Goal: Information Seeking & Learning: Learn about a topic

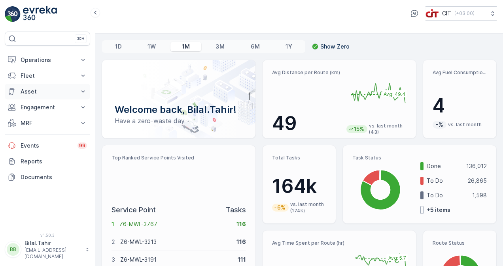
click at [33, 92] on p "Asset" at bounding box center [48, 92] width 54 height 8
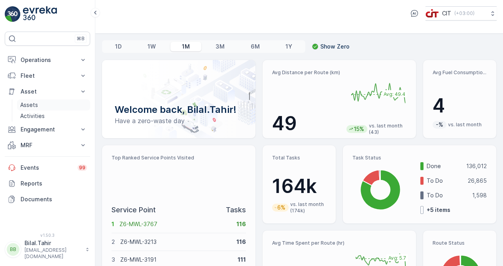
click at [37, 101] on p "Assets" at bounding box center [29, 105] width 18 height 8
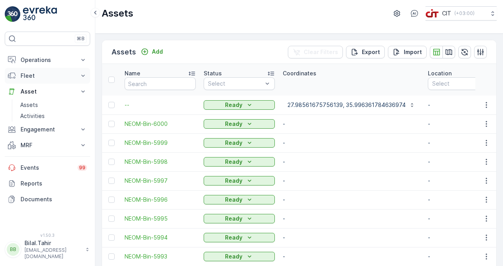
click at [38, 72] on p "Fleet" at bounding box center [48, 76] width 54 height 8
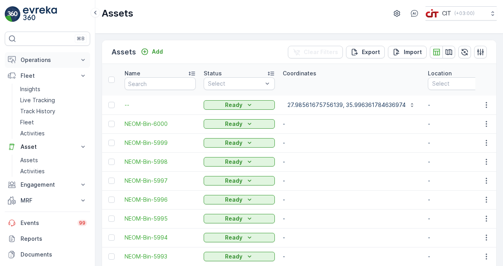
click at [40, 62] on p "Operations" at bounding box center [48, 60] width 54 height 8
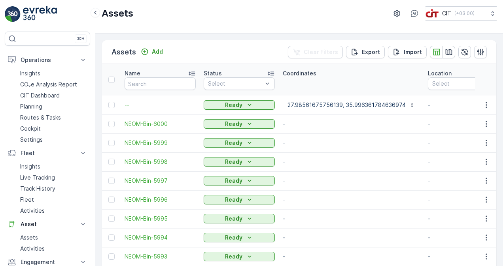
click at [29, 8] on img at bounding box center [40, 14] width 34 height 16
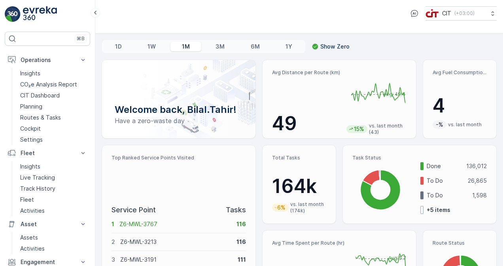
click at [215, 48] on p "3M" at bounding box center [219, 47] width 9 height 8
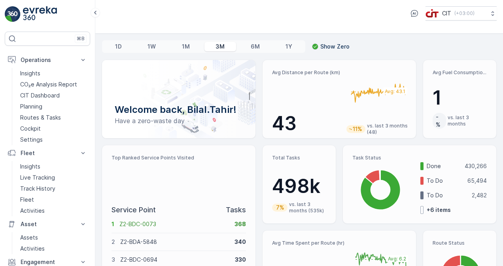
click at [192, 45] on div "1M" at bounding box center [185, 46] width 31 height 9
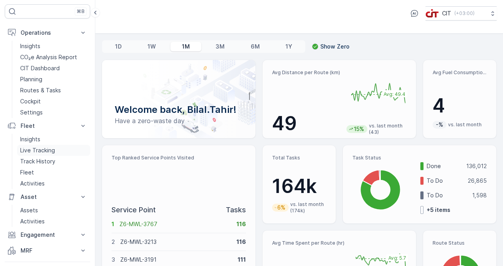
scroll to position [40, 0]
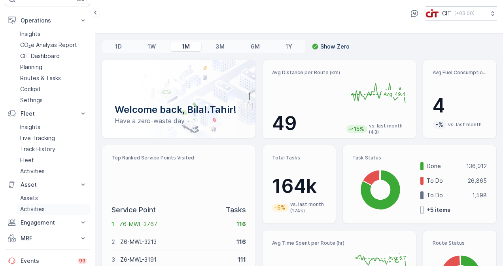
click at [60, 209] on link "Activities" at bounding box center [53, 209] width 73 height 11
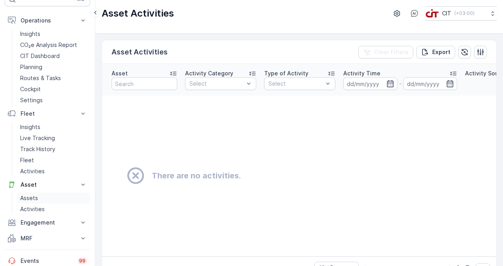
click at [53, 198] on link "Assets" at bounding box center [53, 198] width 73 height 11
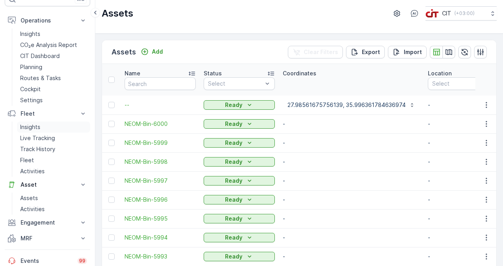
click at [52, 127] on link "Insights" at bounding box center [53, 127] width 73 height 11
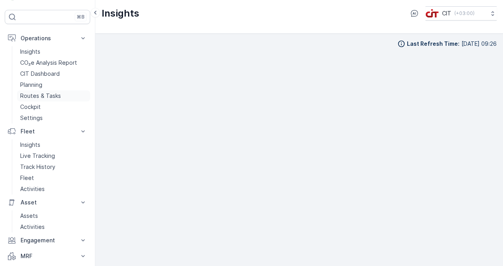
click at [52, 92] on p "Routes & Tasks" at bounding box center [40, 96] width 41 height 8
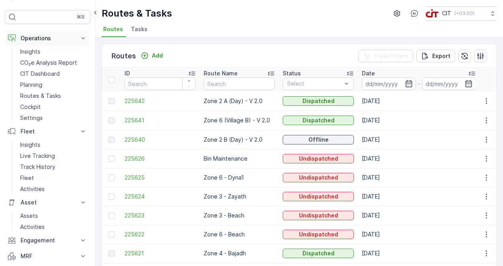
click at [40, 35] on p "Operations" at bounding box center [48, 38] width 54 height 8
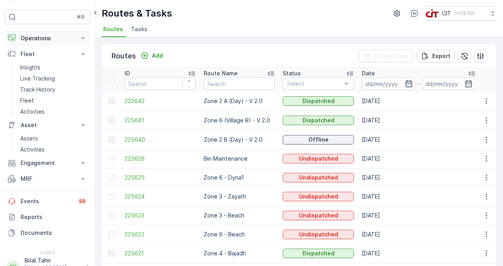
click at [29, 35] on p "Operations" at bounding box center [48, 38] width 54 height 8
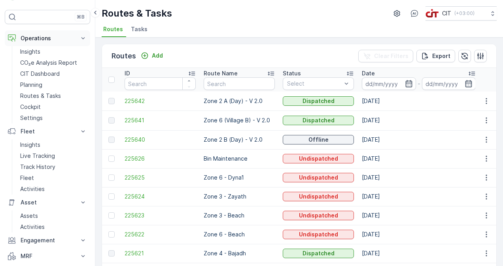
click at [13, 32] on button "Operations" at bounding box center [47, 38] width 85 height 16
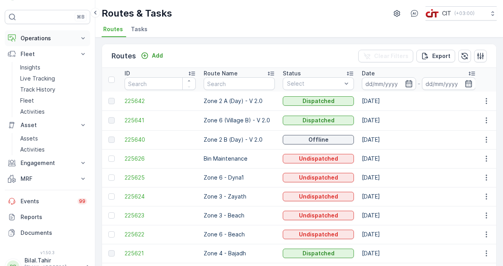
click at [13, 32] on button "Operations" at bounding box center [47, 38] width 85 height 16
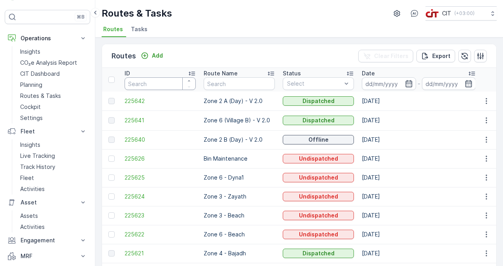
click at [172, 85] on input "number" at bounding box center [160, 83] width 71 height 13
click at [133, 104] on span "225642" at bounding box center [160, 101] width 71 height 8
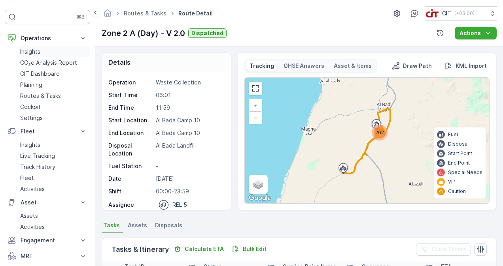
click at [31, 51] on p "Insights" at bounding box center [30, 52] width 20 height 8
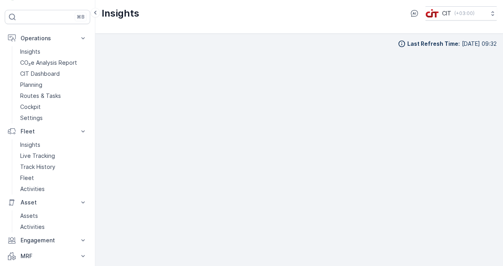
scroll to position [7, 0]
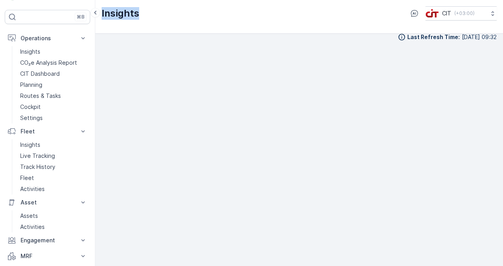
drag, startPoint x: 138, startPoint y: 14, endPoint x: 100, endPoint y: 20, distance: 38.4
click at [100, 20] on div "Insights CIT ( +03:00 )" at bounding box center [299, 17] width 408 height 34
drag, startPoint x: 100, startPoint y: 20, endPoint x: 179, endPoint y: 7, distance: 80.1
click at [179, 7] on div "Insights CIT ( +03:00 )" at bounding box center [299, 13] width 395 height 14
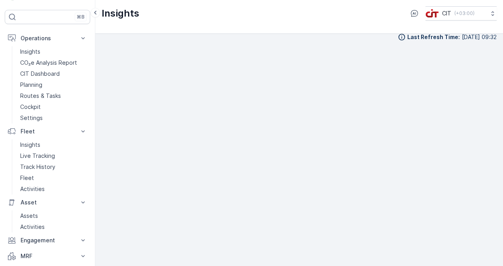
click at [179, 7] on div "Insights CIT ( +03:00 )" at bounding box center [299, 13] width 395 height 14
drag, startPoint x: 138, startPoint y: 14, endPoint x: 100, endPoint y: 12, distance: 38.8
click at [100, 12] on div "⌘B Operations Insights CO₂e Analysis Report CIT Dashboard Planning Routes & Tas…" at bounding box center [251, 133] width 503 height 266
drag, startPoint x: 100, startPoint y: 12, endPoint x: 181, endPoint y: 16, distance: 81.9
click at [181, 16] on div "Insights CIT ( +03:00 )" at bounding box center [299, 13] width 395 height 14
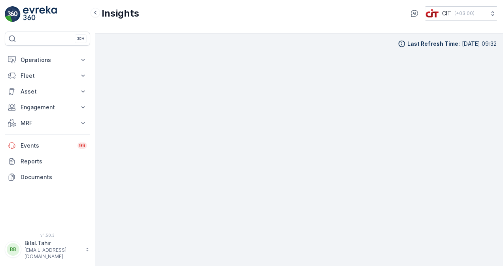
scroll to position [6, 0]
click at [203, 38] on div "Last Refresh Time : [DATE] 09:32" at bounding box center [299, 38] width 395 height 8
click at [53, 93] on p "Asset" at bounding box center [48, 92] width 54 height 8
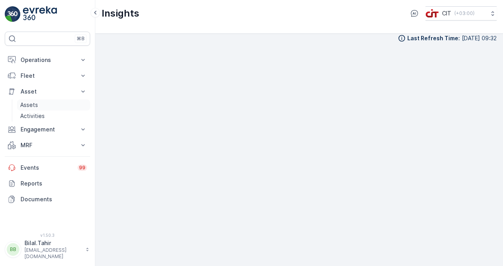
click at [40, 107] on link "Assets" at bounding box center [53, 105] width 73 height 11
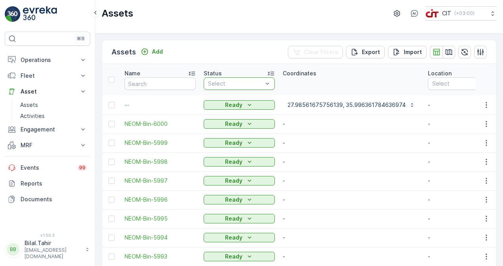
click at [263, 81] on div at bounding box center [235, 84] width 56 height 6
click at [191, 84] on input "text" at bounding box center [160, 83] width 71 height 13
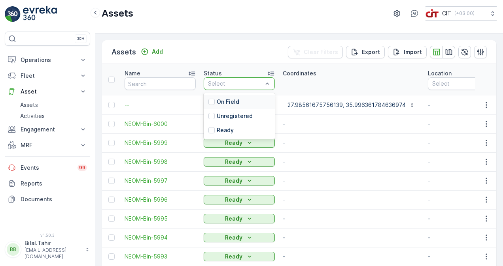
click at [244, 100] on div "On Field" at bounding box center [239, 102] width 71 height 14
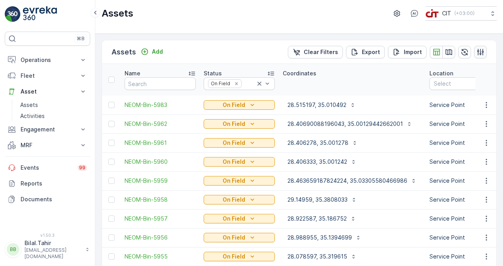
click at [479, 52] on icon "button" at bounding box center [480, 52] width 8 height 8
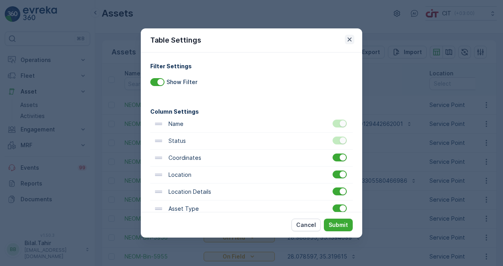
click at [352, 40] on icon "button" at bounding box center [350, 40] width 8 height 8
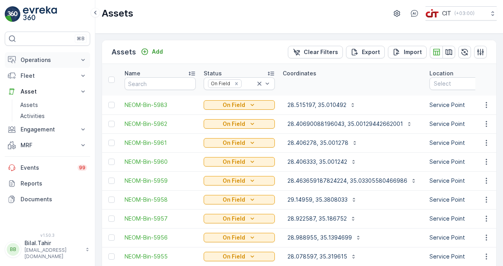
click at [54, 60] on p "Operations" at bounding box center [48, 60] width 54 height 8
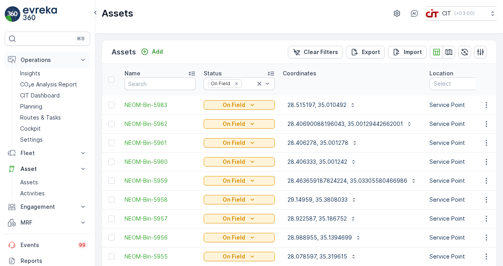
click at [54, 60] on p "Operations" at bounding box center [48, 60] width 54 height 8
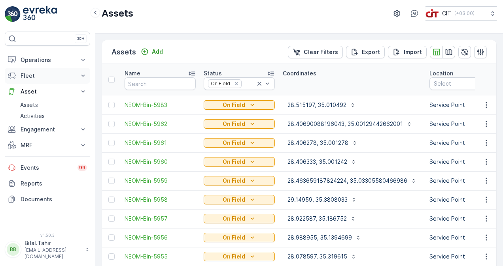
click at [81, 77] on icon at bounding box center [83, 76] width 8 height 8
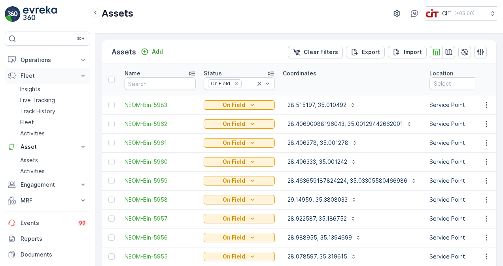
click at [49, 78] on p "Fleet" at bounding box center [48, 76] width 54 height 8
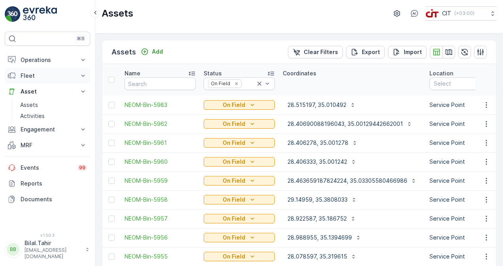
click at [25, 74] on p "Fleet" at bounding box center [48, 76] width 54 height 8
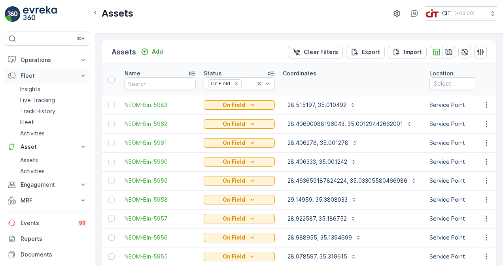
click at [10, 77] on icon at bounding box center [10, 78] width 2 height 2
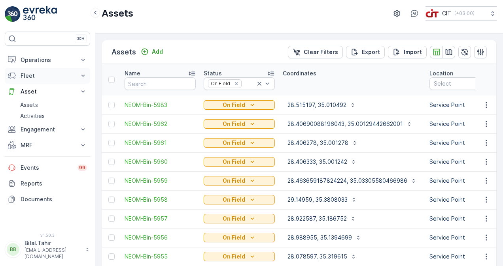
click at [27, 75] on p "Fleet" at bounding box center [48, 76] width 54 height 8
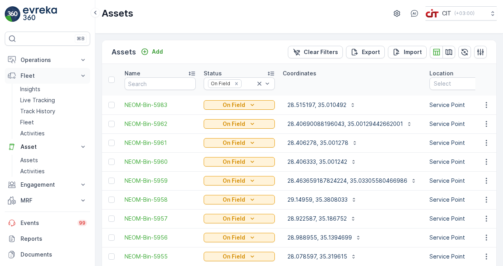
click at [27, 75] on p "Fleet" at bounding box center [48, 76] width 54 height 8
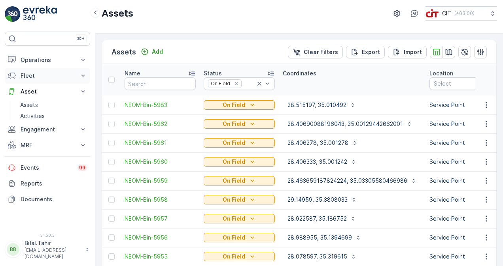
click at [29, 76] on p "Fleet" at bounding box center [48, 76] width 54 height 8
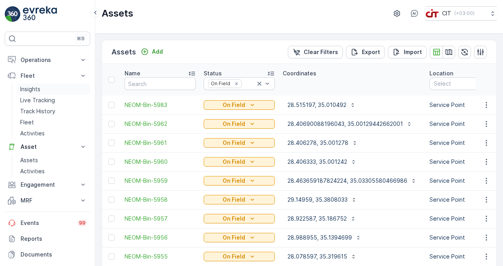
click at [30, 88] on p "Insights" at bounding box center [30, 89] width 20 height 8
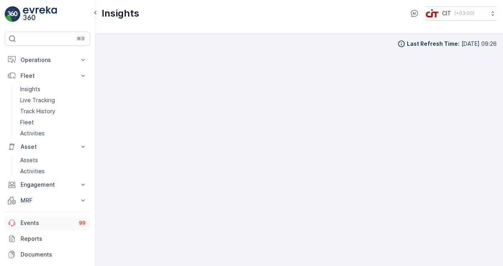
click at [75, 224] on link "Events 99" at bounding box center [47, 223] width 85 height 16
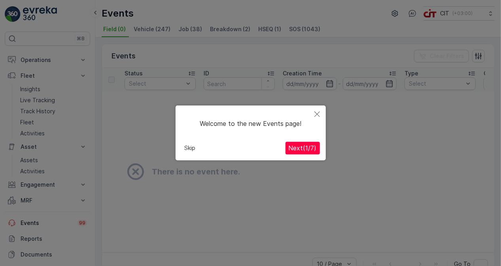
click at [303, 147] on span "Next ( 1 / 7 )" at bounding box center [303, 149] width 28 height 8
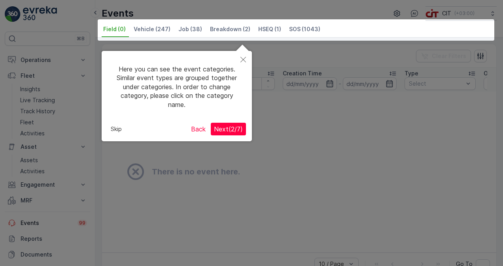
click at [233, 128] on span "Next ( 2 / 7 )" at bounding box center [228, 129] width 29 height 8
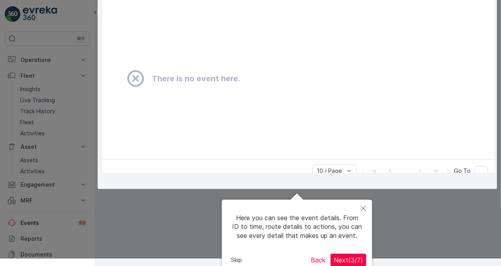
scroll to position [100, 0]
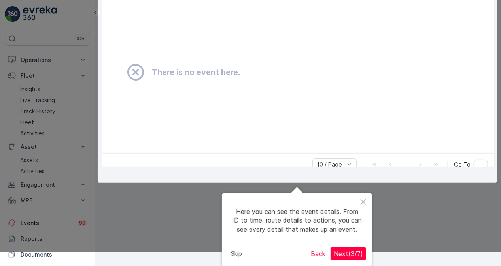
click at [355, 249] on button "Next ( 3 / 7 )" at bounding box center [348, 254] width 36 height 13
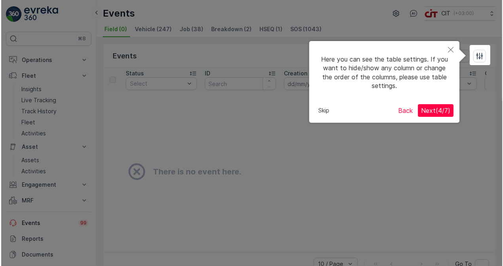
scroll to position [0, 0]
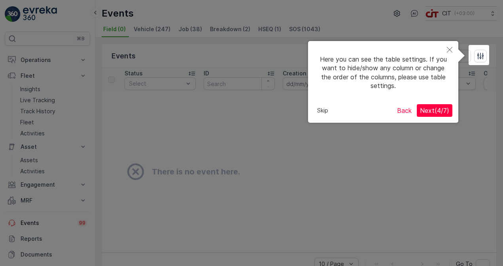
click at [436, 111] on span "Next ( 4 / 7 )" at bounding box center [434, 111] width 29 height 8
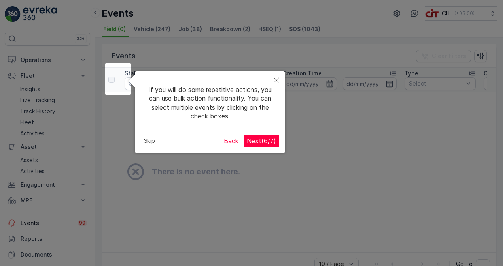
click at [266, 140] on span "Next ( 6 / 7 )" at bounding box center [261, 141] width 29 height 8
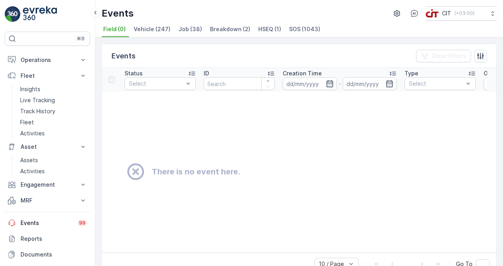
click at [144, 28] on span "Vehicle (247)" at bounding box center [152, 29] width 37 height 8
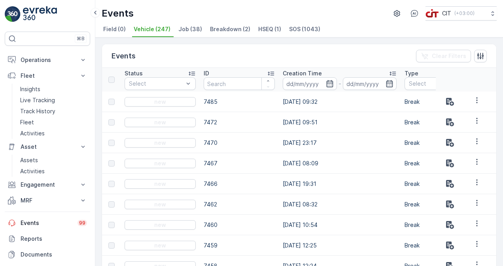
click at [182, 28] on span "Job (38)" at bounding box center [190, 29] width 24 height 8
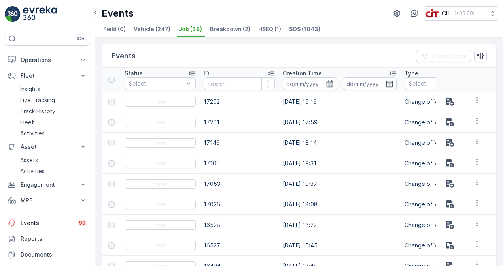
click at [228, 27] on span "Breakdown (2)" at bounding box center [230, 29] width 40 height 8
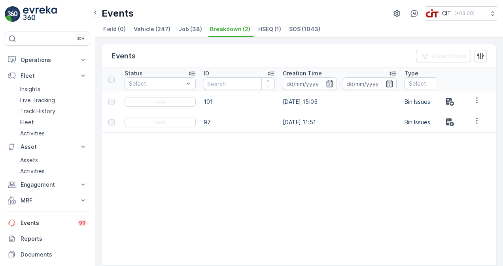
click at [260, 27] on span "HSEQ (1)" at bounding box center [269, 29] width 23 height 8
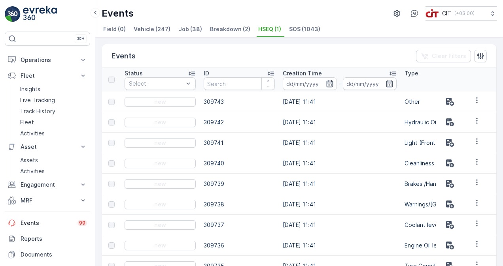
click at [291, 27] on span "SOS (1043)" at bounding box center [304, 29] width 31 height 8
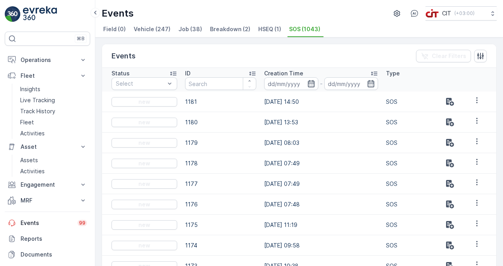
click at [267, 27] on span "HSEQ (1)" at bounding box center [269, 29] width 23 height 8
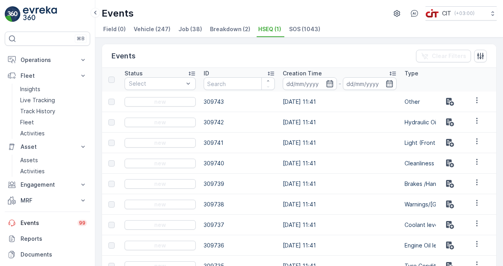
click at [232, 27] on span "Breakdown (2)" at bounding box center [230, 29] width 40 height 8
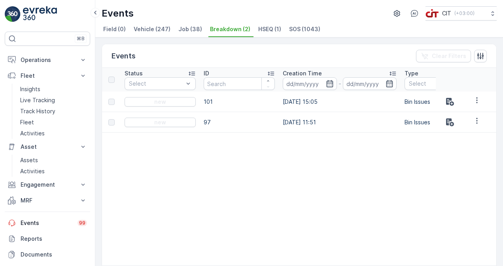
click at [187, 28] on span "Job (38)" at bounding box center [190, 29] width 24 height 8
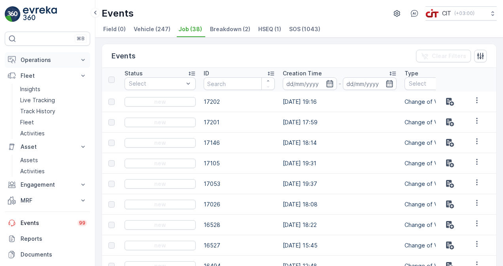
click at [30, 57] on p "Operations" at bounding box center [48, 60] width 54 height 8
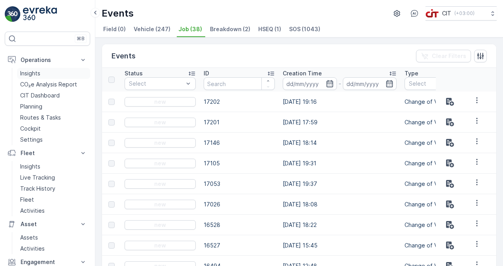
click at [38, 70] on p "Insights" at bounding box center [30, 74] width 20 height 8
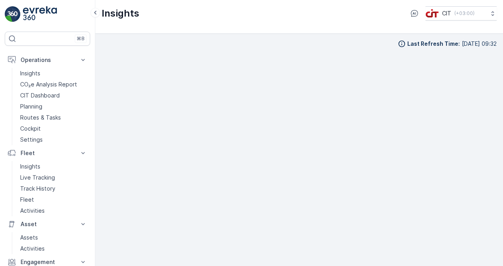
click at [99, 149] on div "Last Refresh Time : [DATE] 09:32" at bounding box center [299, 150] width 408 height 233
click at [101, 141] on div "Last Refresh Time : [DATE] 09:32" at bounding box center [299, 150] width 408 height 233
click at [211, 34] on div "Last Refresh Time : [DATE] 09:32" at bounding box center [299, 37] width 395 height 8
click at [381, 40] on div "Last Refresh Time : [DATE] 09:32" at bounding box center [299, 143] width 395 height 220
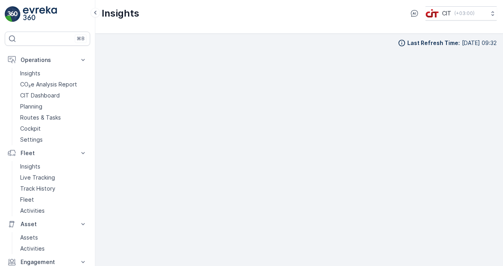
scroll to position [0, 0]
click at [28, 166] on p "Insights" at bounding box center [30, 167] width 20 height 8
click at [27, 73] on p "Insights" at bounding box center [30, 74] width 20 height 8
click at [27, 75] on p "Insights" at bounding box center [30, 74] width 20 height 8
click at [33, 85] on p "CO₂e Analysis Report" at bounding box center [48, 85] width 57 height 8
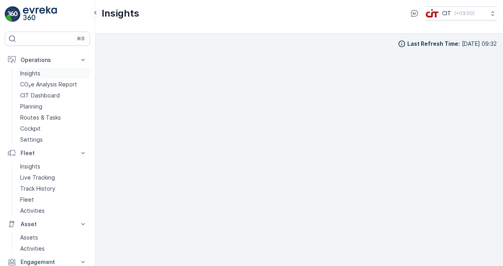
click at [33, 70] on p "Insights" at bounding box center [30, 74] width 20 height 8
click at [32, 61] on p "Operations" at bounding box center [48, 60] width 54 height 8
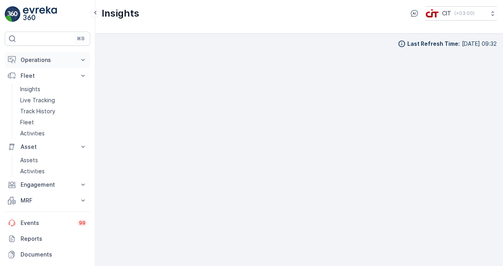
click at [32, 61] on p "Operations" at bounding box center [48, 60] width 54 height 8
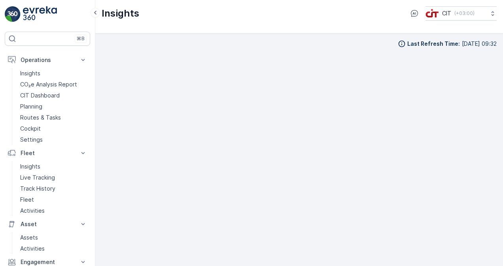
click at [35, 15] on img at bounding box center [40, 14] width 34 height 16
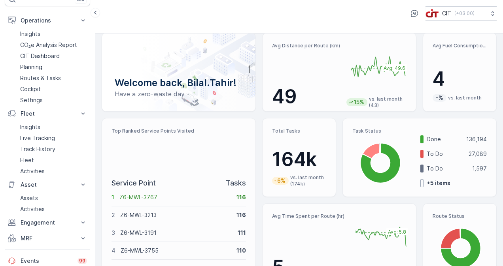
scroll to position [40, 0]
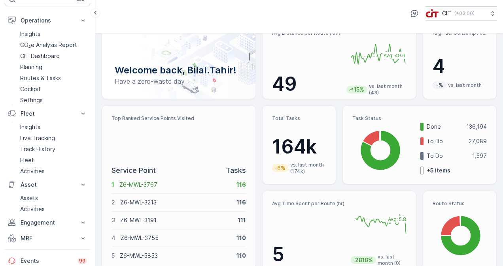
click at [428, 168] on p "+ 5 items" at bounding box center [439, 171] width 24 height 8
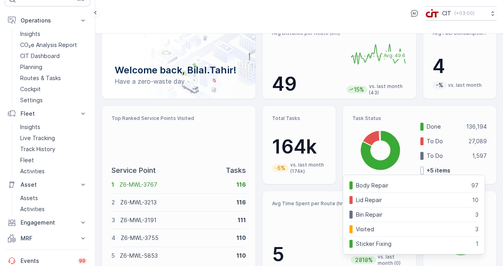
click at [428, 129] on p "Done" at bounding box center [444, 127] width 34 height 8
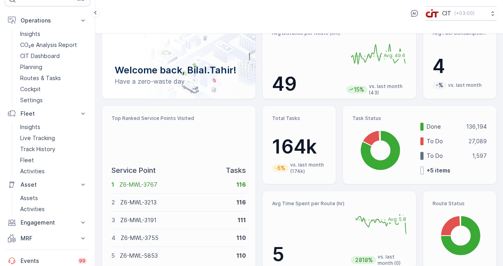
click at [423, 126] on div "Done 136,194" at bounding box center [453, 127] width 66 height 8
click at [476, 126] on p "136,194" at bounding box center [476, 127] width 21 height 8
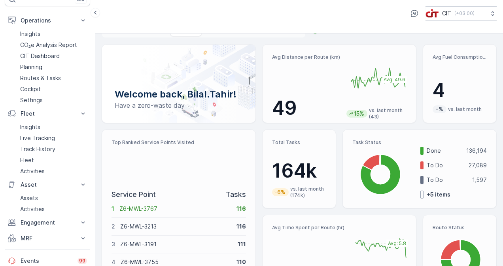
scroll to position [0, 0]
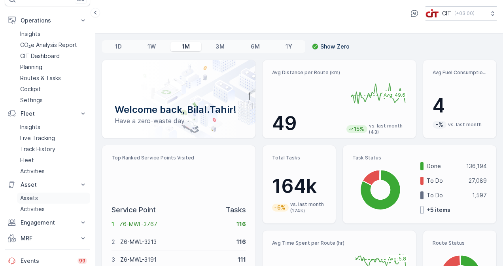
click at [51, 198] on link "Assets" at bounding box center [53, 198] width 73 height 11
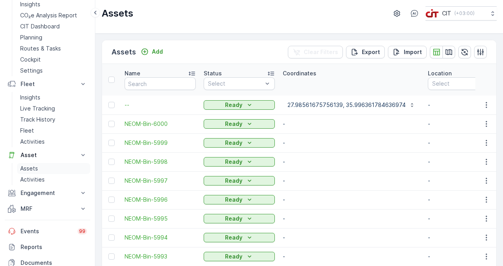
scroll to position [33, 0]
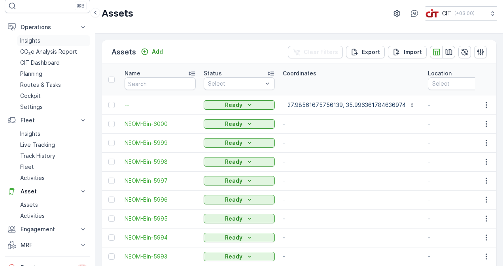
click at [45, 41] on link "Insights" at bounding box center [53, 40] width 73 height 11
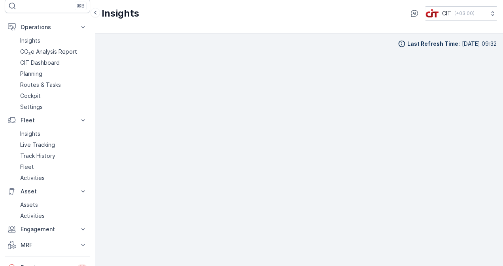
scroll to position [6, 0]
